Goal: Task Accomplishment & Management: Use online tool/utility

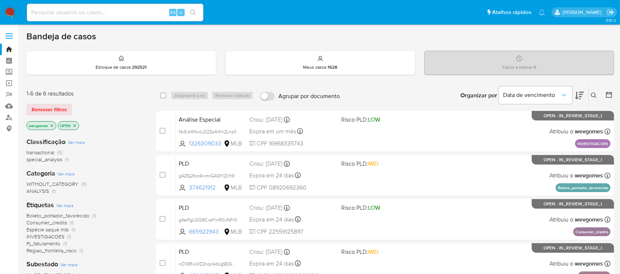
click at [14, 18] on img at bounding box center [10, 12] width 12 height 12
click at [11, 14] on img at bounding box center [10, 12] width 12 height 12
click at [7, 13] on img at bounding box center [10, 12] width 12 height 12
click at [9, 14] on img at bounding box center [10, 12] width 12 height 12
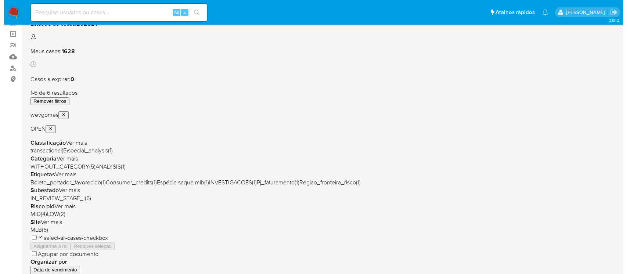
scroll to position [65, 0]
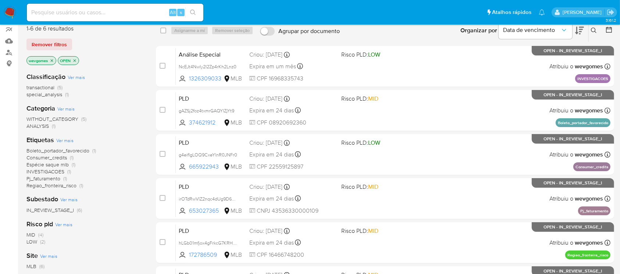
click at [52, 62] on icon "close-filter" at bounding box center [52, 60] width 4 height 4
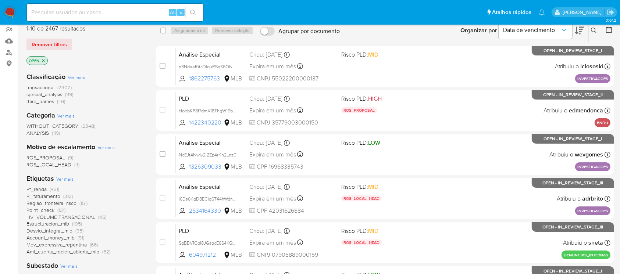
click at [65, 180] on span "Ver mais" at bounding box center [64, 179] width 17 height 7
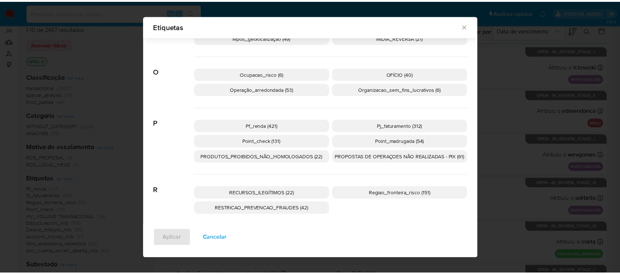
scroll to position [626, 0]
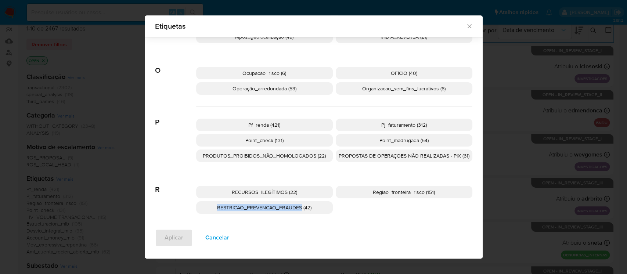
drag, startPoint x: 212, startPoint y: 208, endPoint x: 298, endPoint y: 211, distance: 85.3
click at [298, 211] on p "RESTRICAO_PREVENCAO_FRAUDES (42)" at bounding box center [264, 207] width 137 height 12
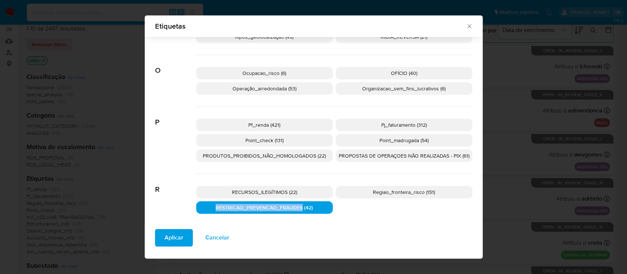
copy span "RESTRICAO_PREVENCAO_FRAUDES"
drag, startPoint x: 464, startPoint y: 26, endPoint x: 460, endPoint y: 27, distance: 4.1
click at [466, 26] on icon "Fechar" at bounding box center [469, 25] width 7 height 7
